Goal: Task Accomplishment & Management: Manage account settings

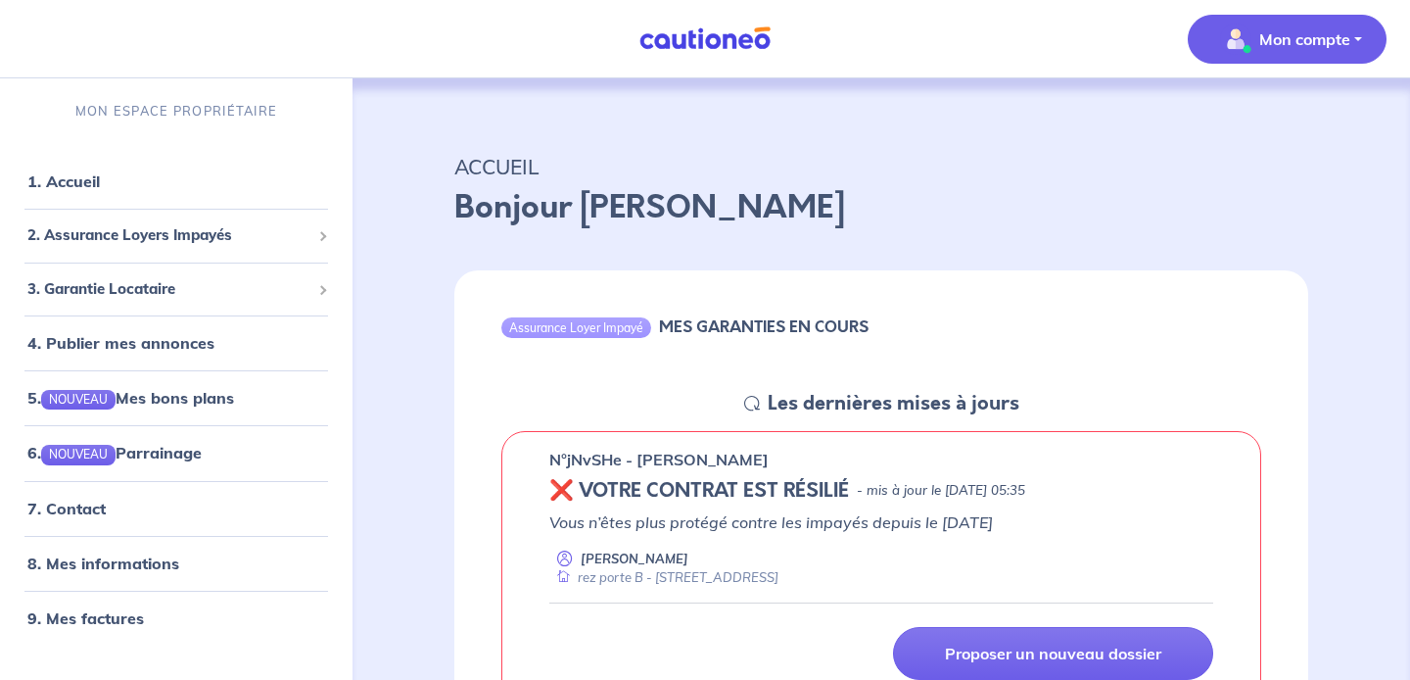
click at [1288, 36] on p "Mon compte" at bounding box center [1304, 39] width 91 height 24
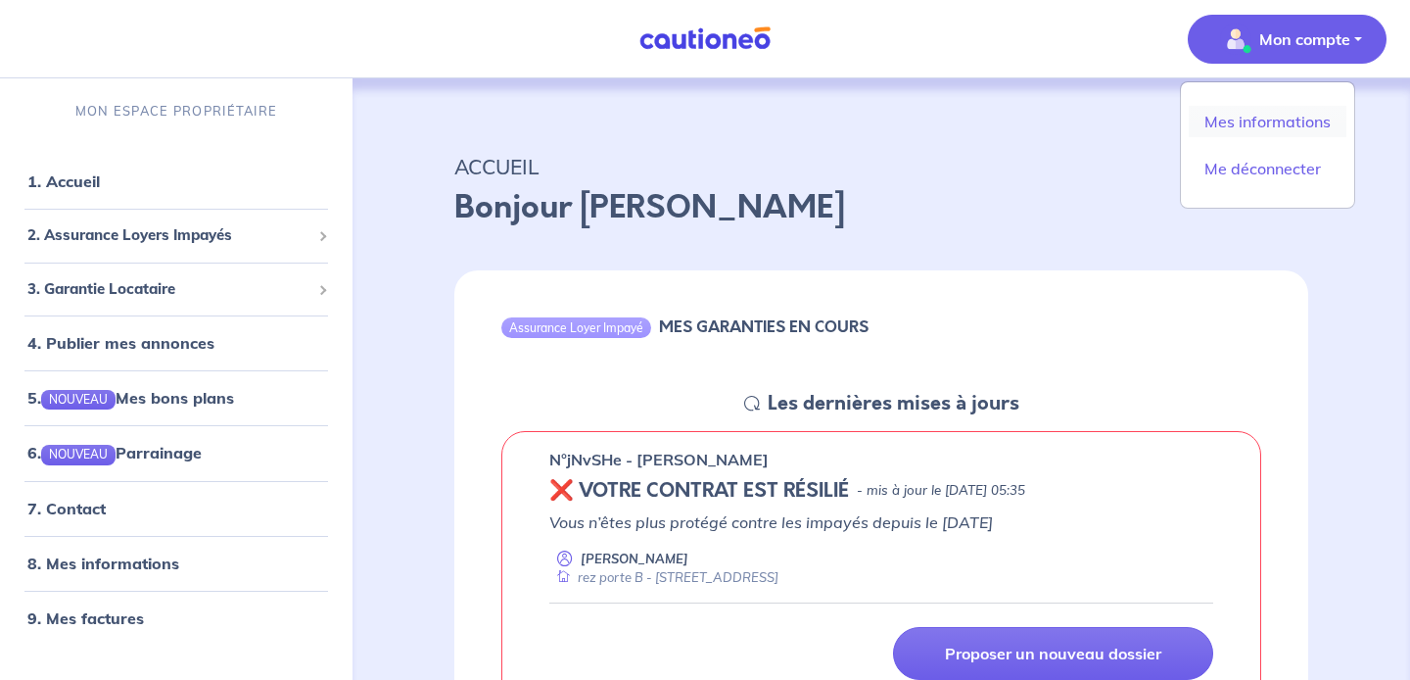
click at [1250, 123] on link "Mes informations" at bounding box center [1268, 121] width 158 height 31
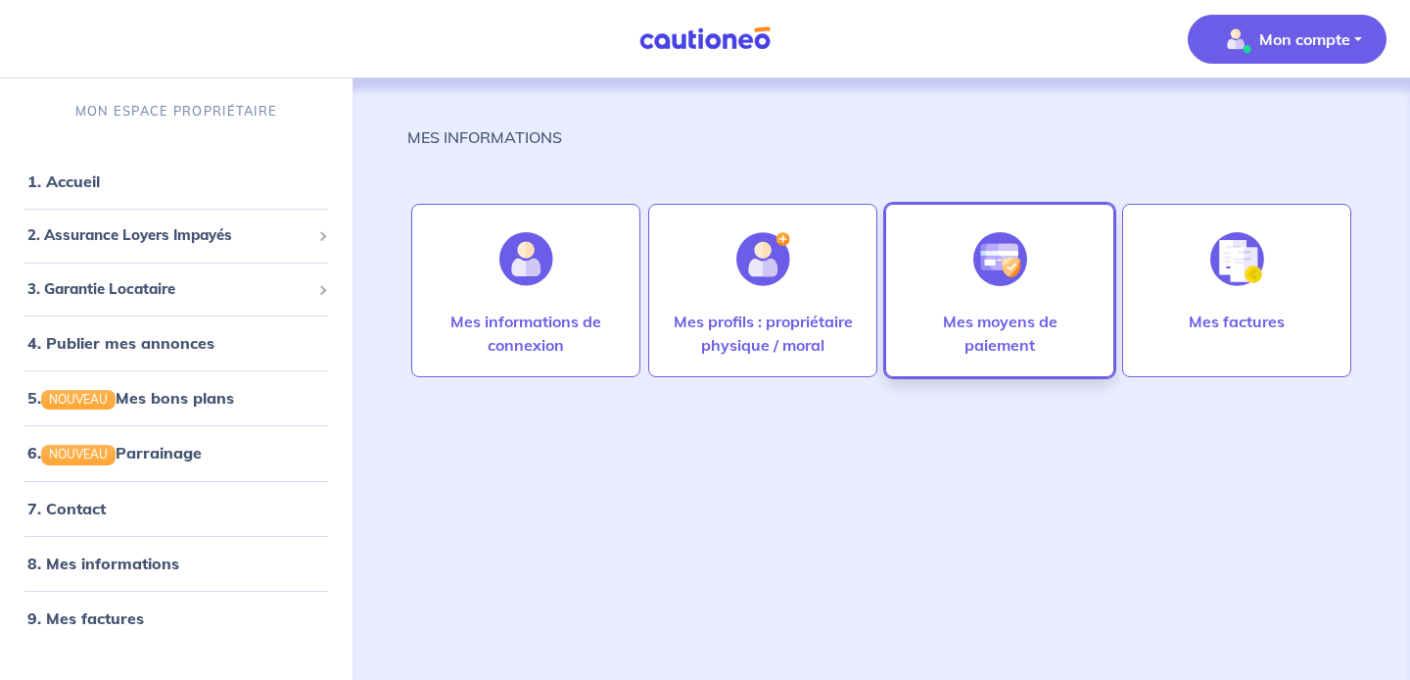
click at [963, 292] on div at bounding box center [1000, 259] width 85 height 101
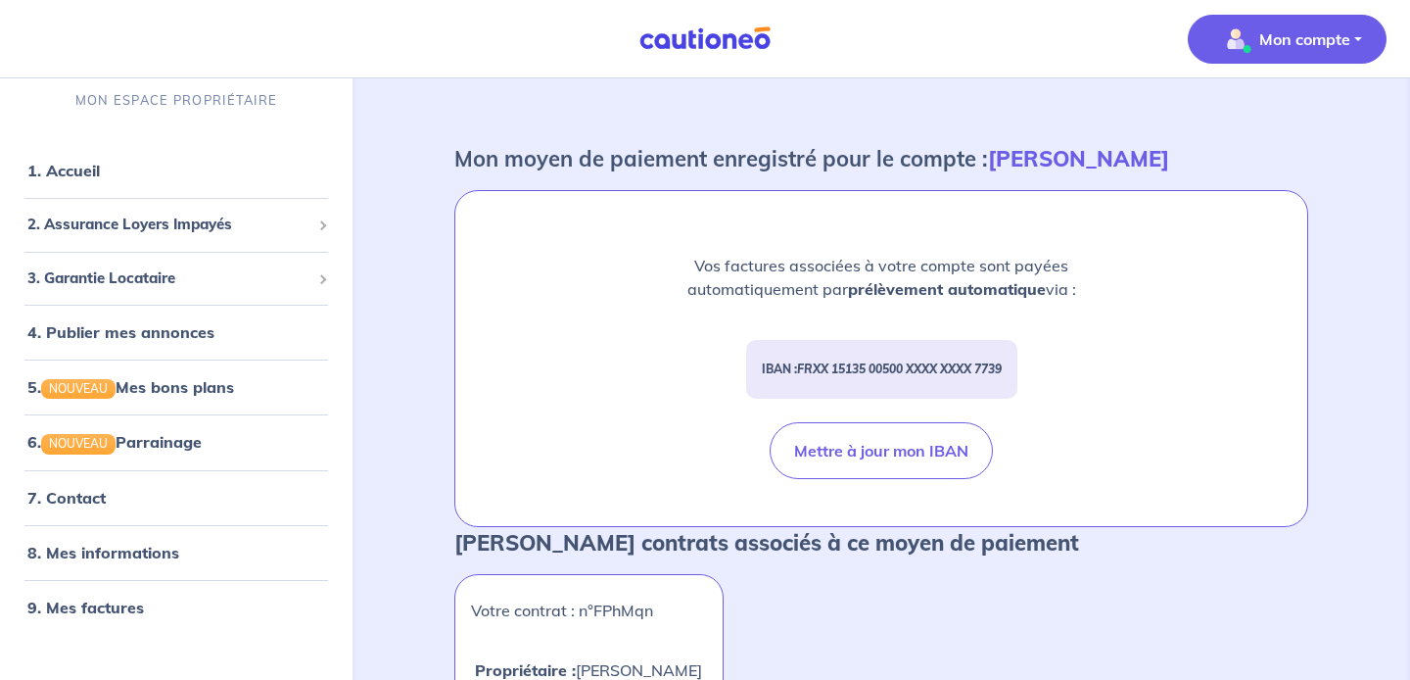
scroll to position [70, 0]
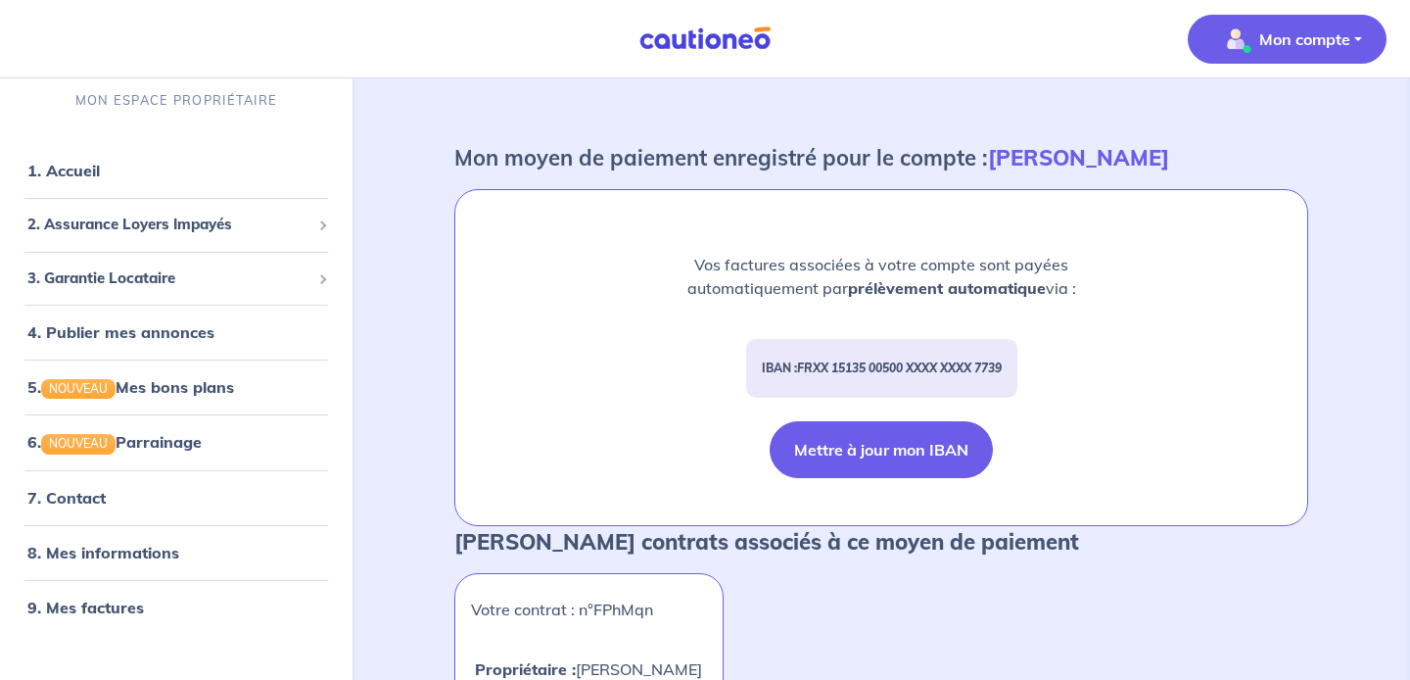
click at [858, 460] on button "Mettre à jour mon IBAN" at bounding box center [881, 449] width 223 height 57
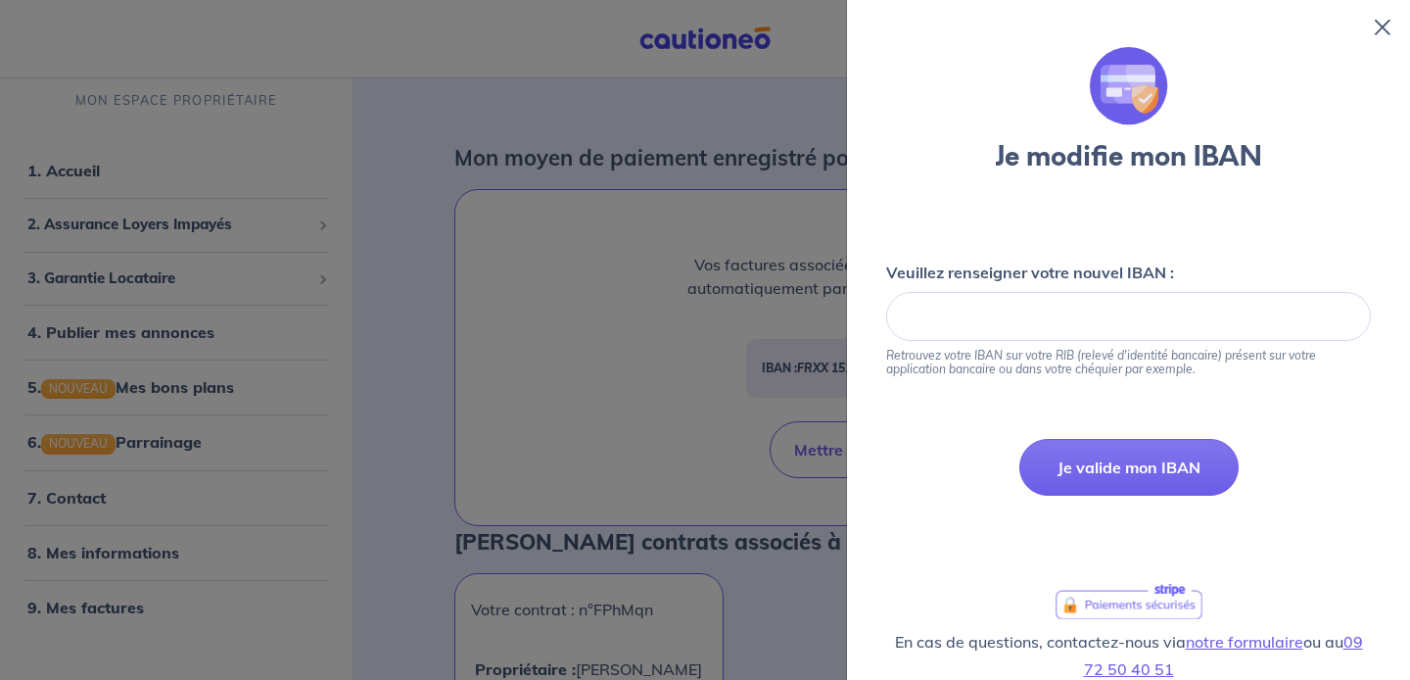
click at [1380, 27] on icon at bounding box center [1383, 28] width 16 height 16
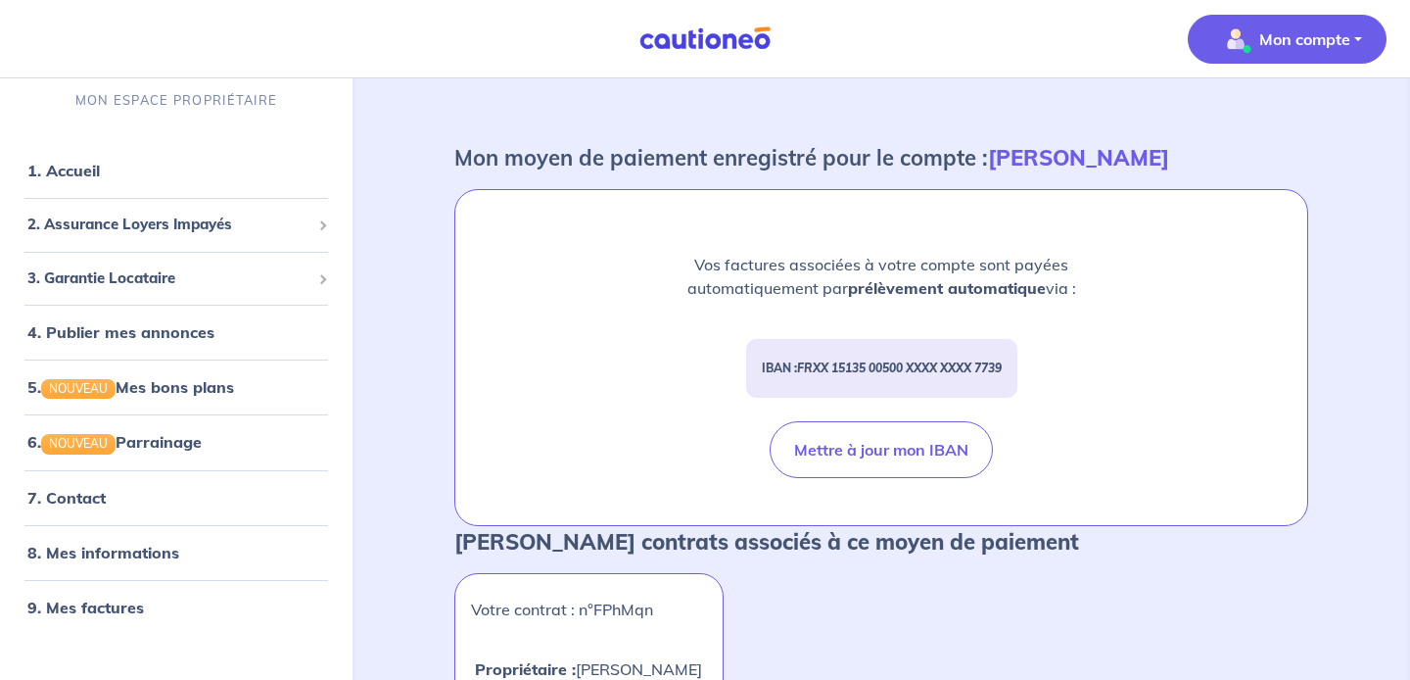
click at [1356, 32] on button "Mon compte" at bounding box center [1287, 39] width 199 height 49
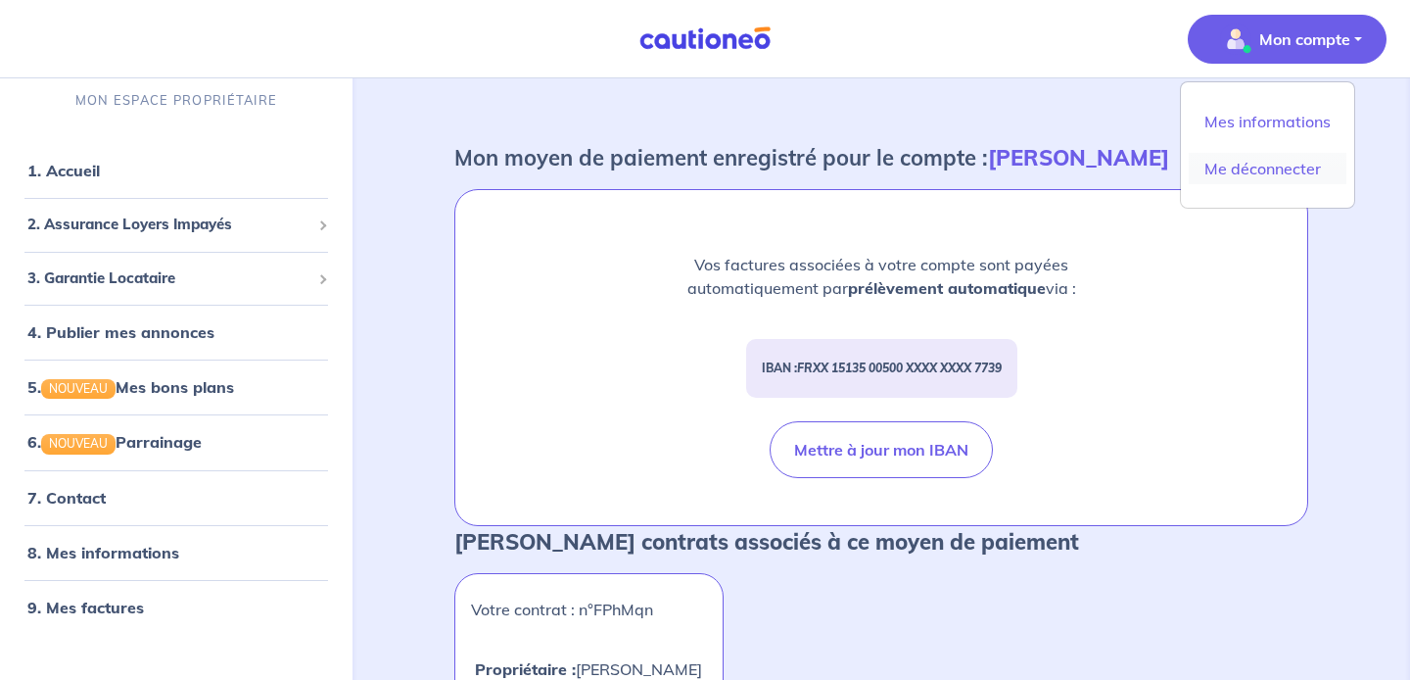
click at [1216, 172] on link "Me déconnecter" at bounding box center [1268, 168] width 158 height 31
